Goal: Information Seeking & Learning: Learn about a topic

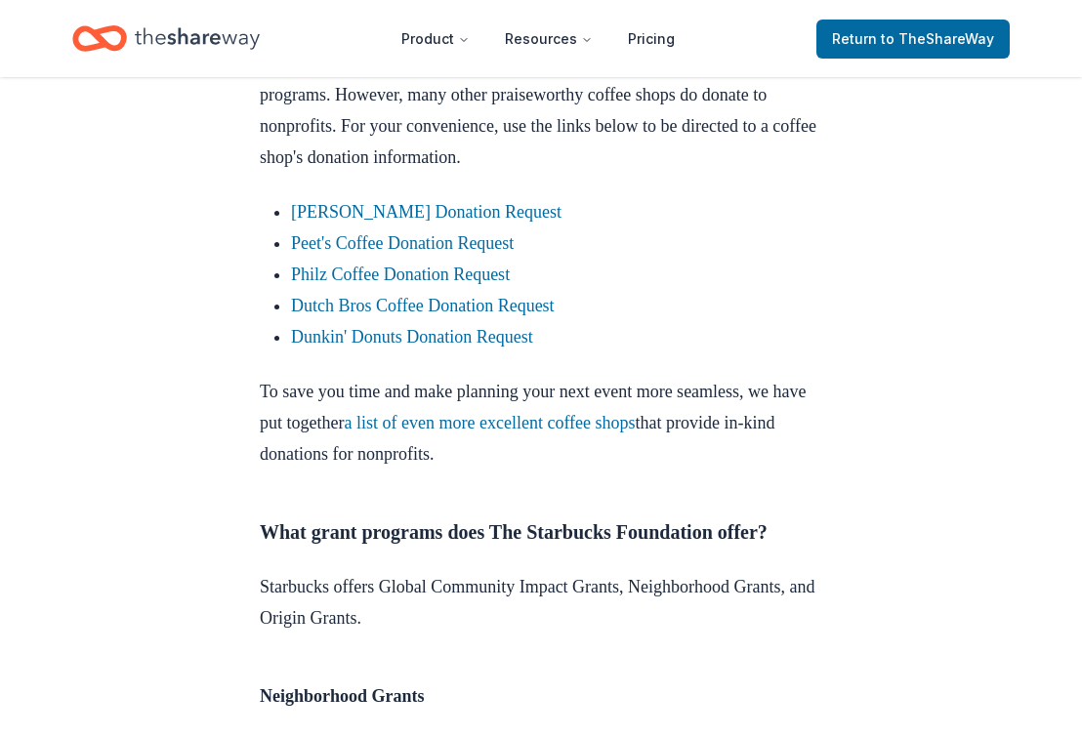
scroll to position [1193, 0]
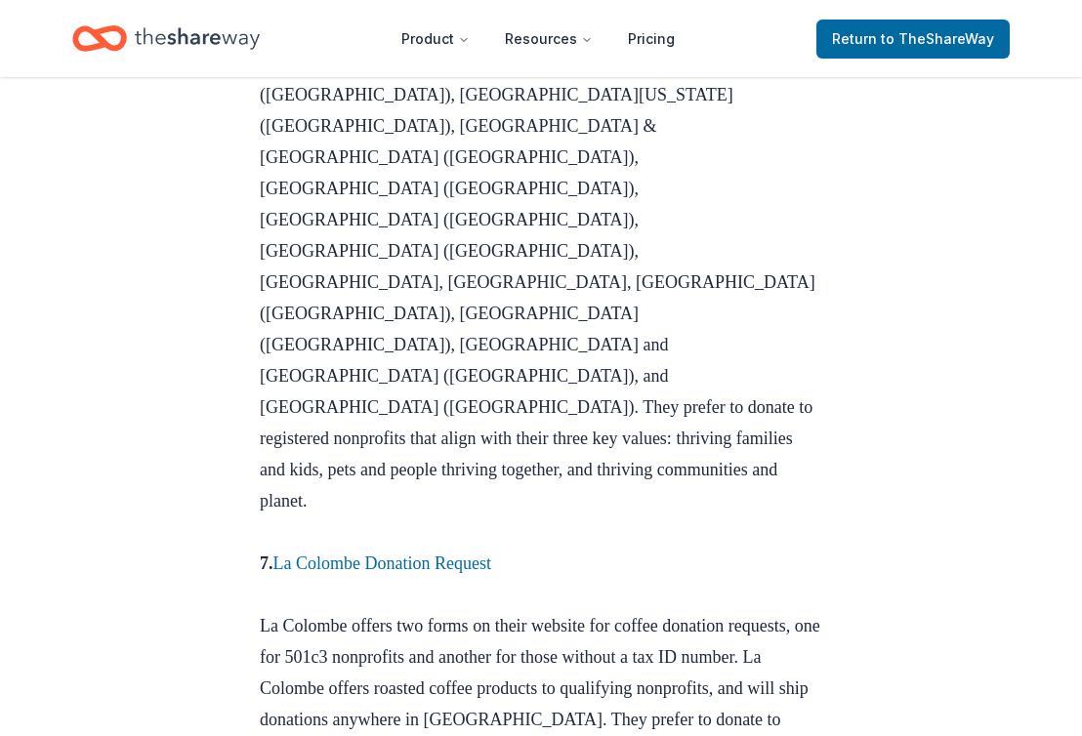
scroll to position [2946, 0]
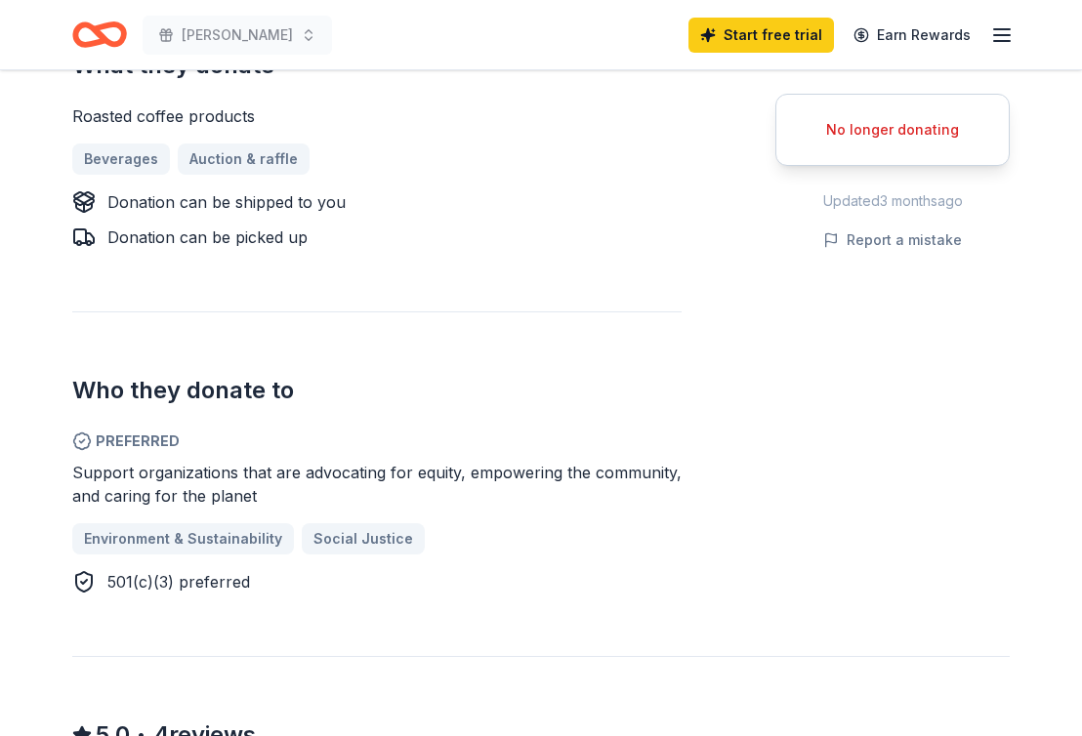
scroll to position [815, 0]
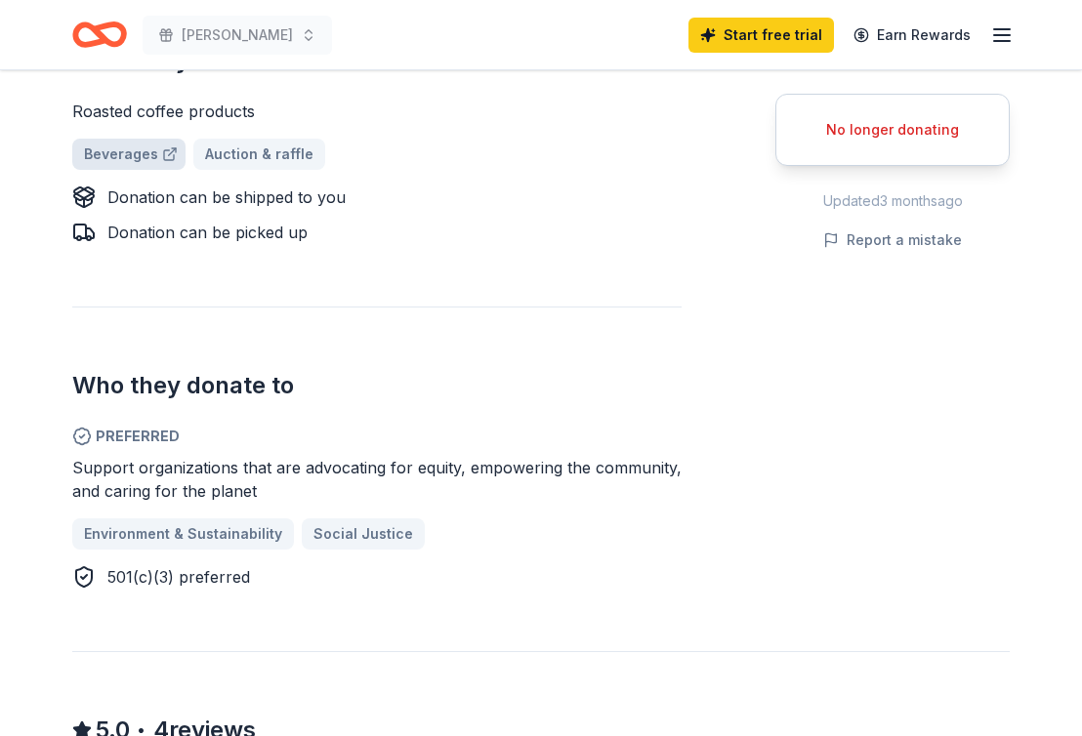
click at [147, 153] on link "Beverages" at bounding box center [128, 154] width 113 height 31
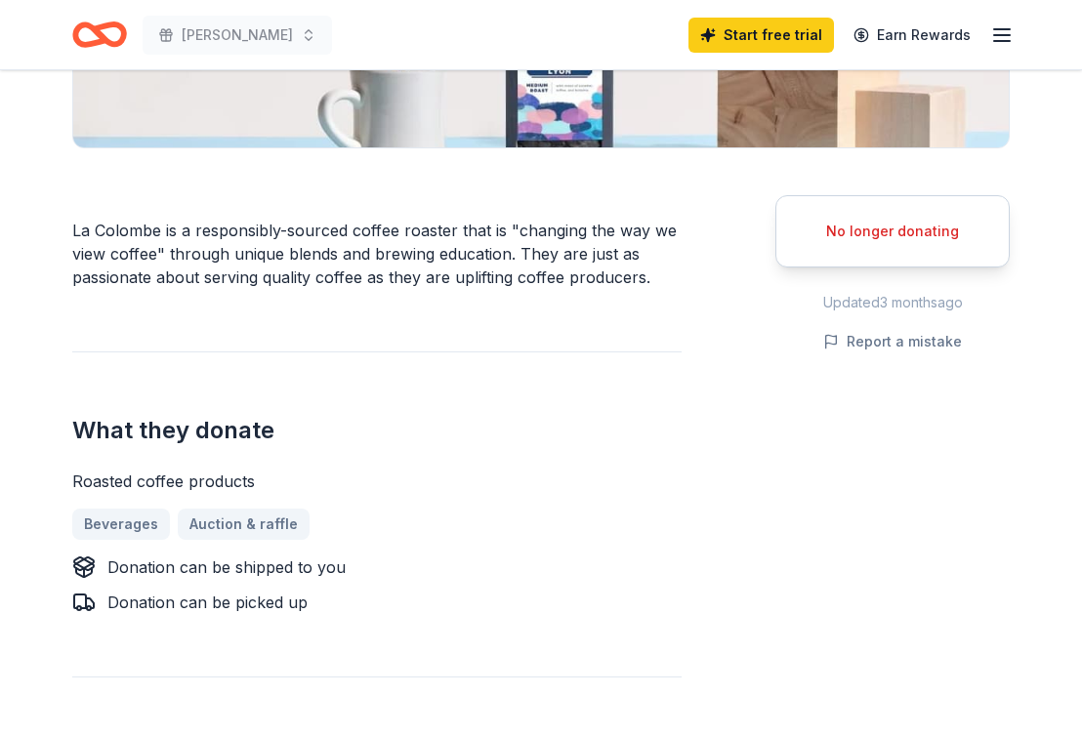
scroll to position [457, 0]
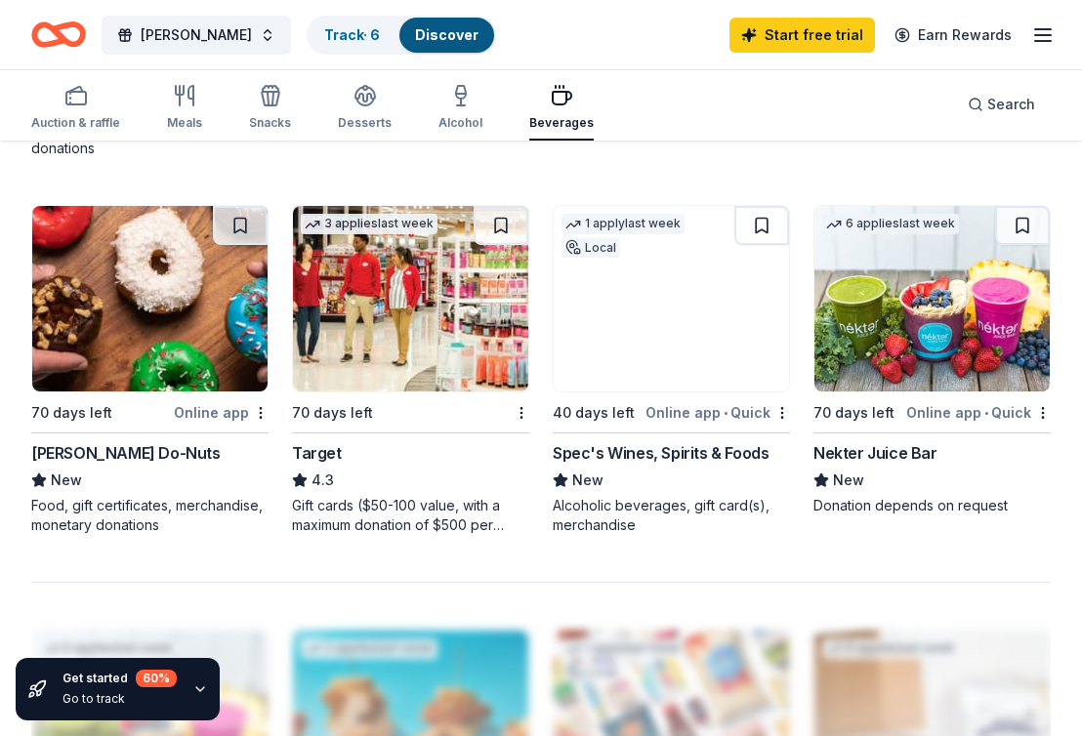
scroll to position [1639, 0]
